Goal: Navigation & Orientation: Find specific page/section

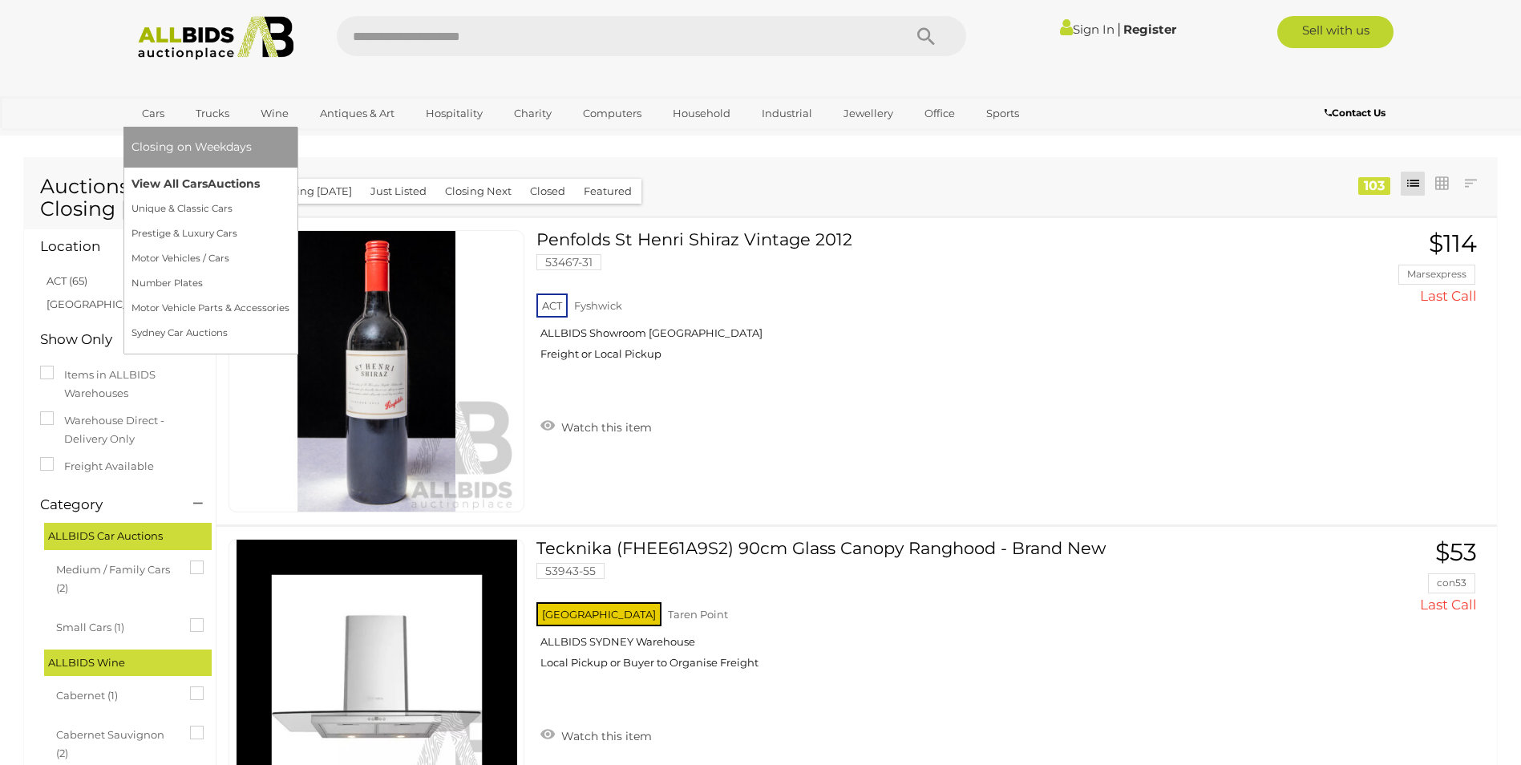
click at [195, 184] on link "View All Cars Auctions" at bounding box center [210, 184] width 158 height 25
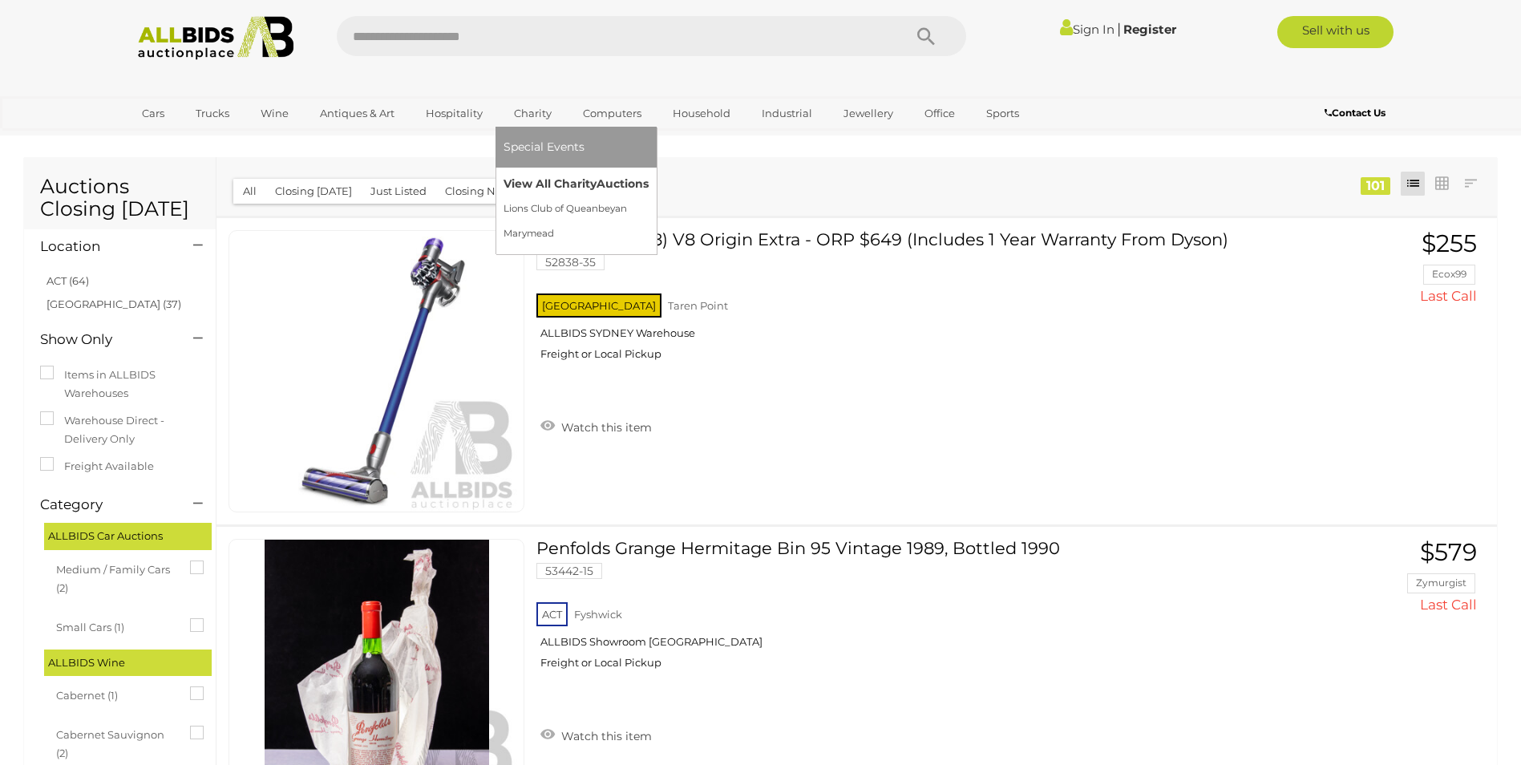
click at [560, 184] on link "View All Charity Auctions" at bounding box center [576, 184] width 145 height 25
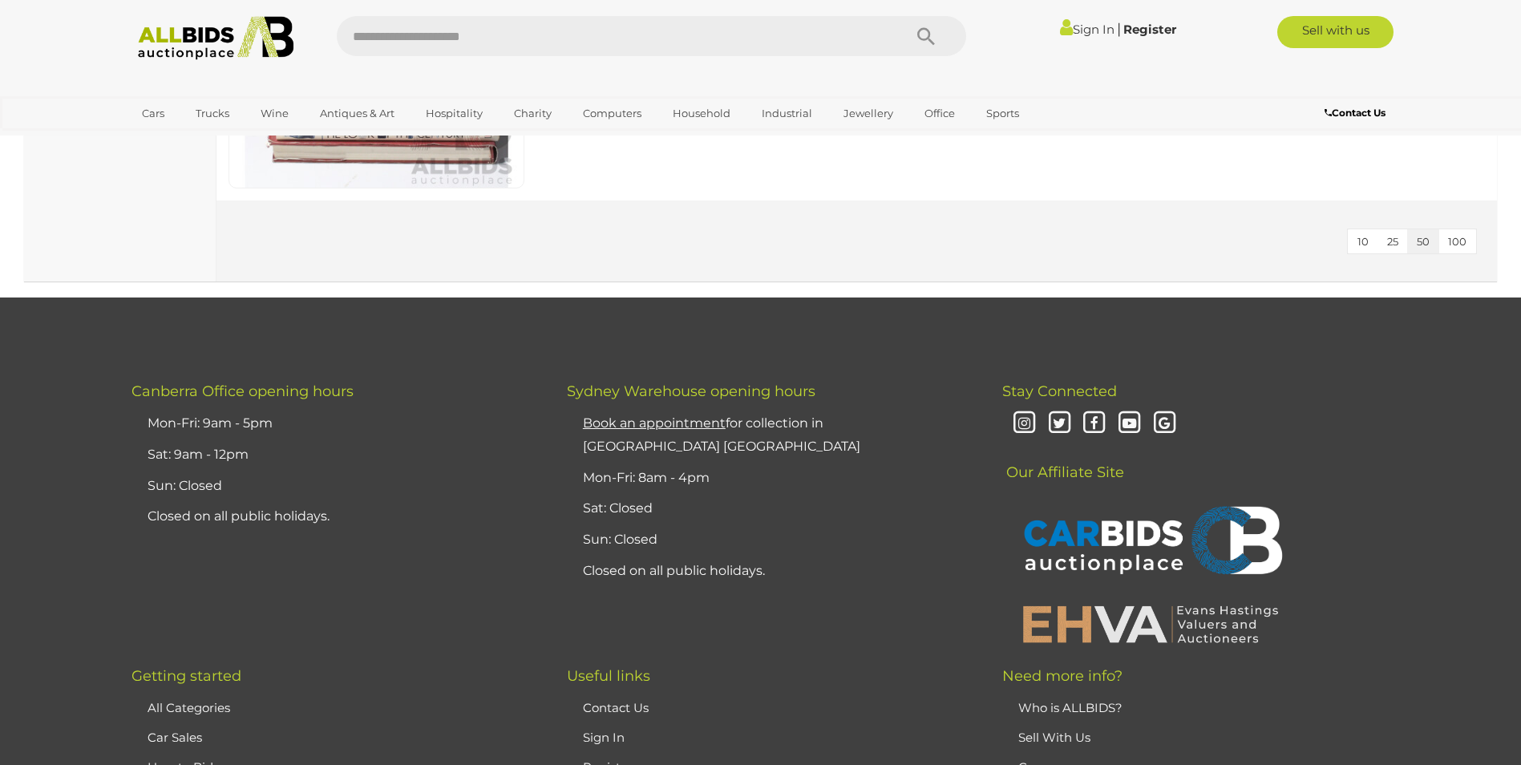
scroll to position [3287, 0]
